Goal: Transaction & Acquisition: Book appointment/travel/reservation

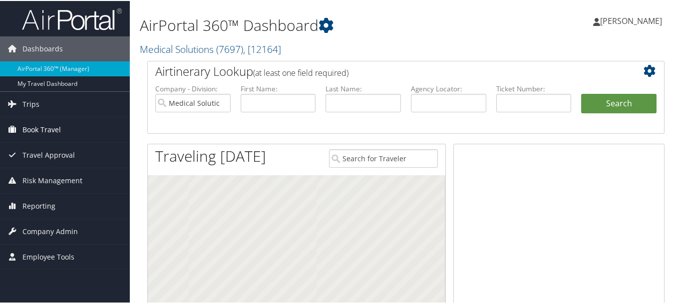
click at [52, 131] on span "Book Travel" at bounding box center [41, 128] width 38 height 25
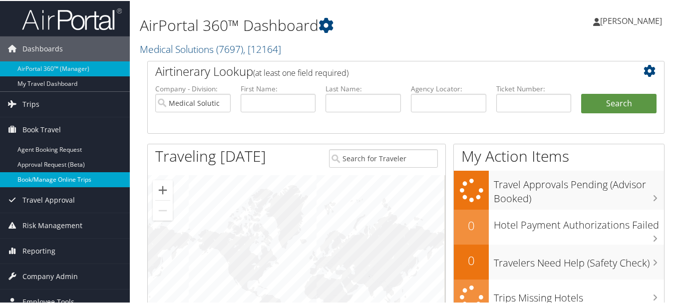
click at [51, 179] on link "Book/Manage Online Trips" at bounding box center [65, 178] width 130 height 15
